Goal: Task Accomplishment & Management: Manage account settings

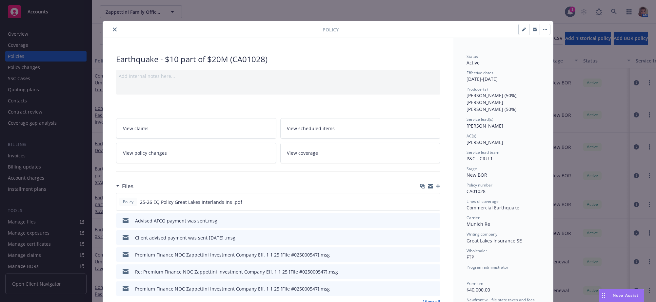
click at [115, 30] on icon "close" at bounding box center [115, 30] width 4 height 4
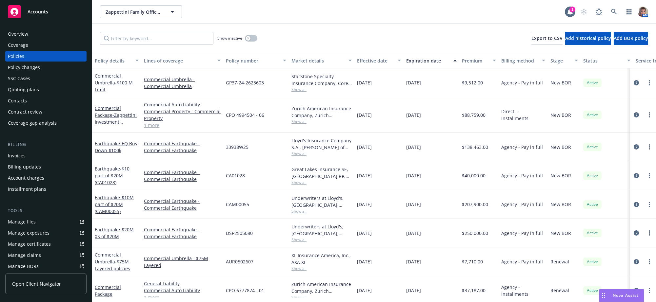
click at [47, 9] on span "Accounts" at bounding box center [38, 11] width 21 height 5
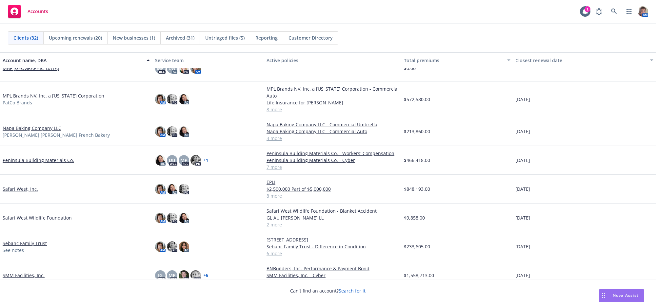
scroll to position [433, 0]
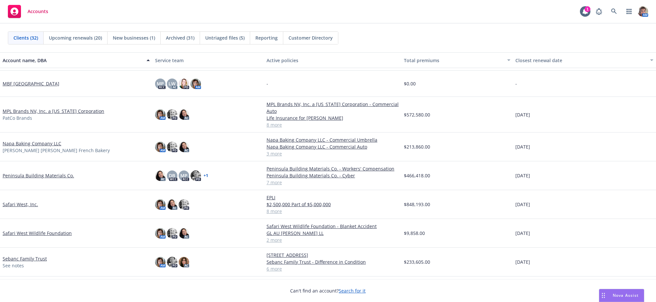
click at [17, 147] on link "Napa Baking Company LLC" at bounding box center [32, 143] width 59 height 7
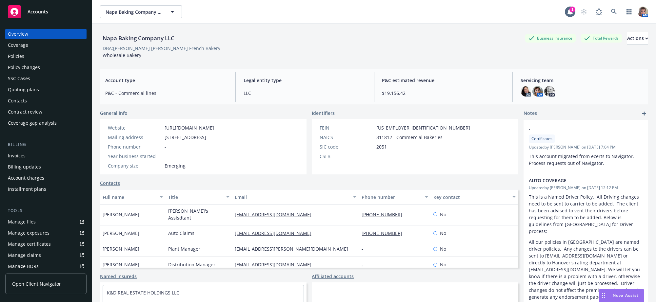
scroll to position [82, 0]
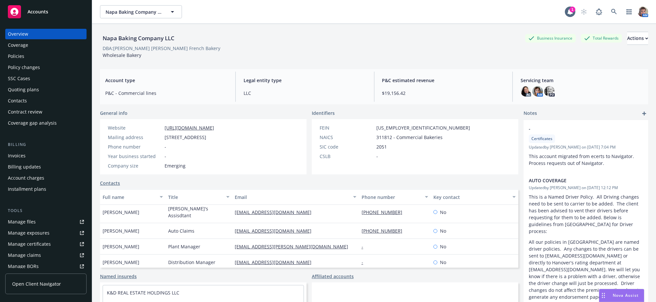
click at [141, 246] on div "[PERSON_NAME]" at bounding box center [133, 247] width 66 height 16
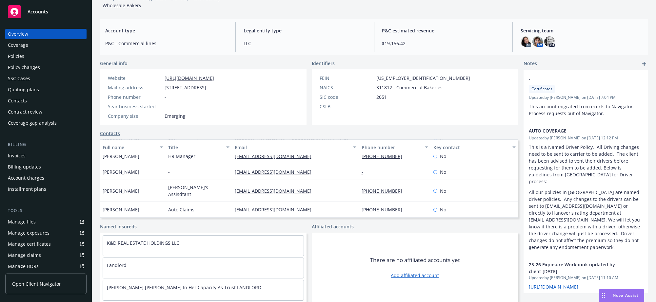
scroll to position [52, 0]
click at [26, 62] on div "Policies" at bounding box center [46, 56] width 76 height 10
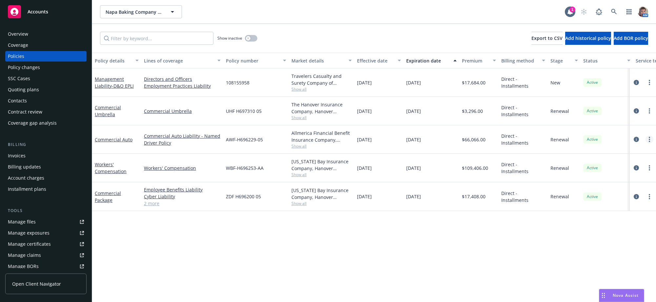
click at [649, 142] on icon "more" at bounding box center [649, 139] width 1 height 5
click at [596, 248] on link "Copy logging email" at bounding box center [613, 241] width 77 height 13
click at [25, 13] on div "Accounts" at bounding box center [46, 11] width 76 height 13
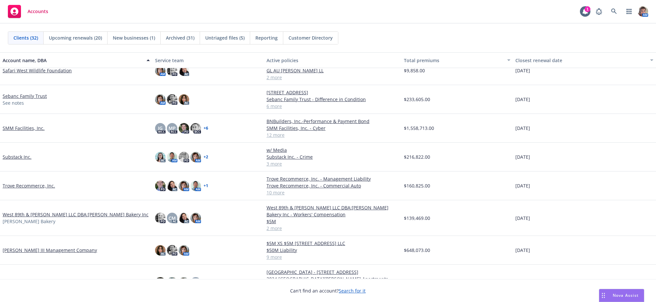
scroll to position [564, 0]
click at [18, 132] on link "SMM Facilities, Inc." at bounding box center [24, 129] width 42 height 7
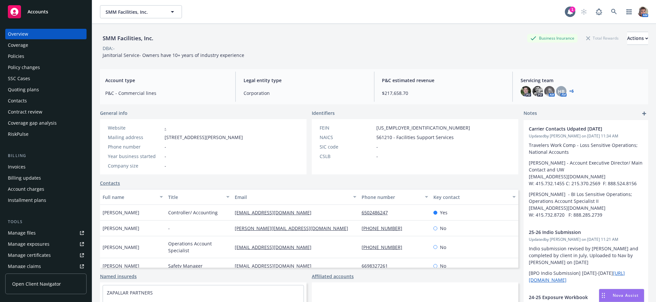
click at [27, 62] on div "Policies" at bounding box center [46, 56] width 76 height 10
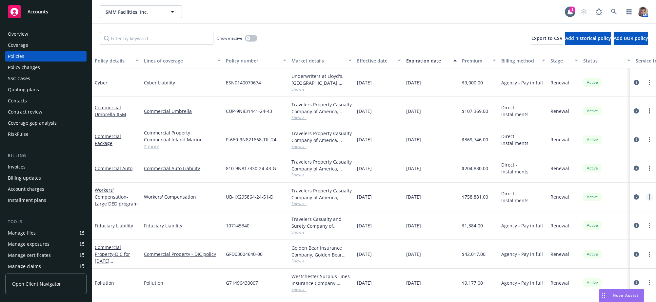
click at [649, 200] on icon "more" at bounding box center [649, 197] width 1 height 5
drag, startPoint x: 623, startPoint y: 201, endPoint x: 652, endPoint y: 191, distance: 31.0
click at [623, 201] on link "Copy logging email" at bounding box center [614, 201] width 77 height 13
